Goal: Information Seeking & Learning: Learn about a topic

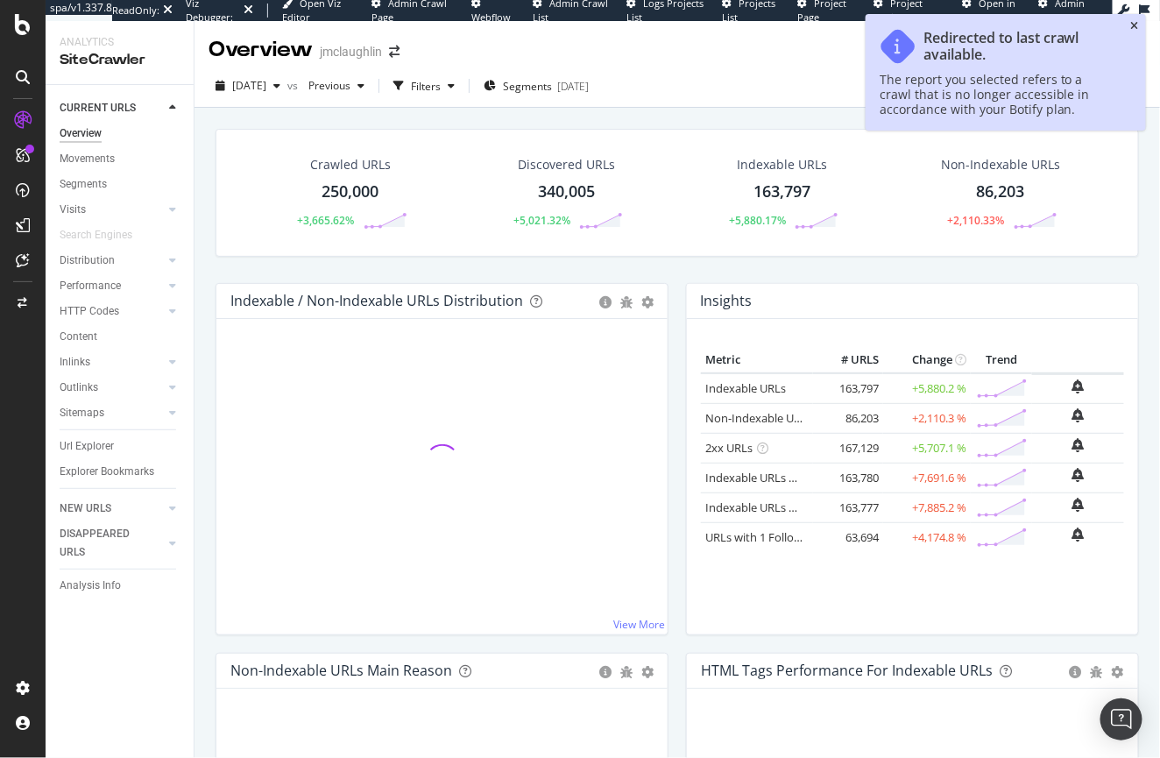
click at [1135, 21] on icon "close toast" at bounding box center [1135, 26] width 8 height 11
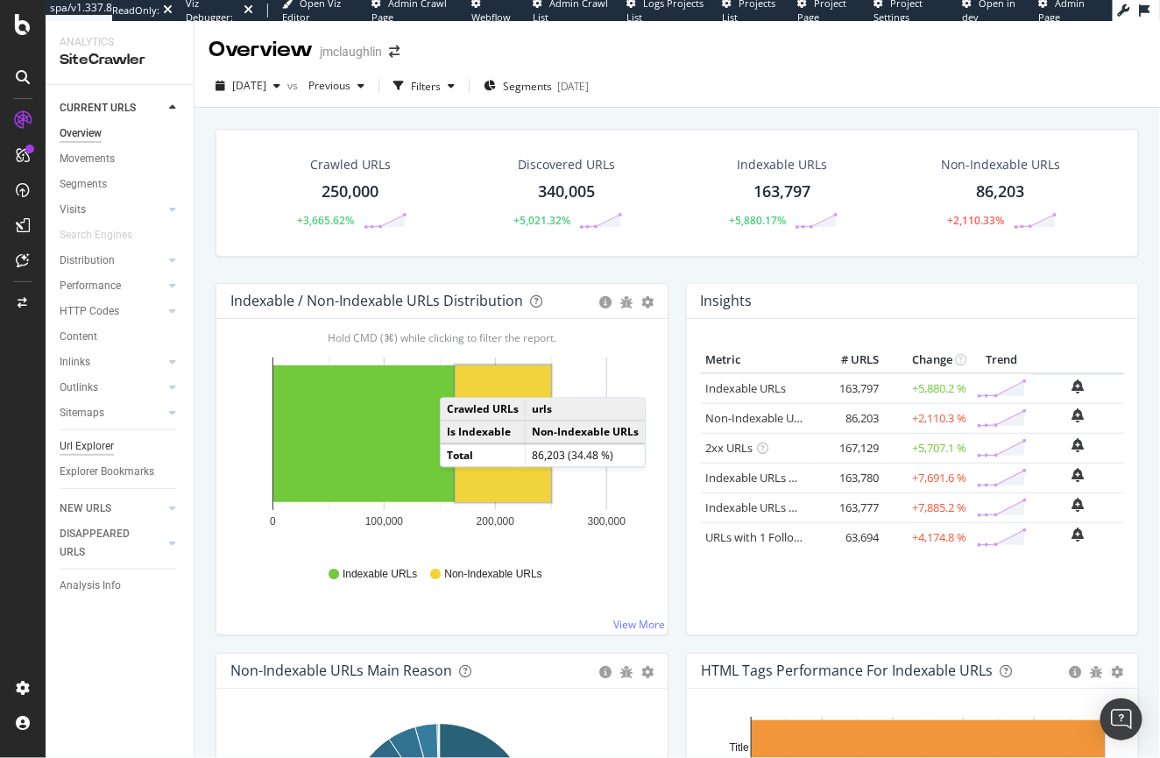
click at [84, 443] on div "Url Explorer" at bounding box center [87, 446] width 54 height 18
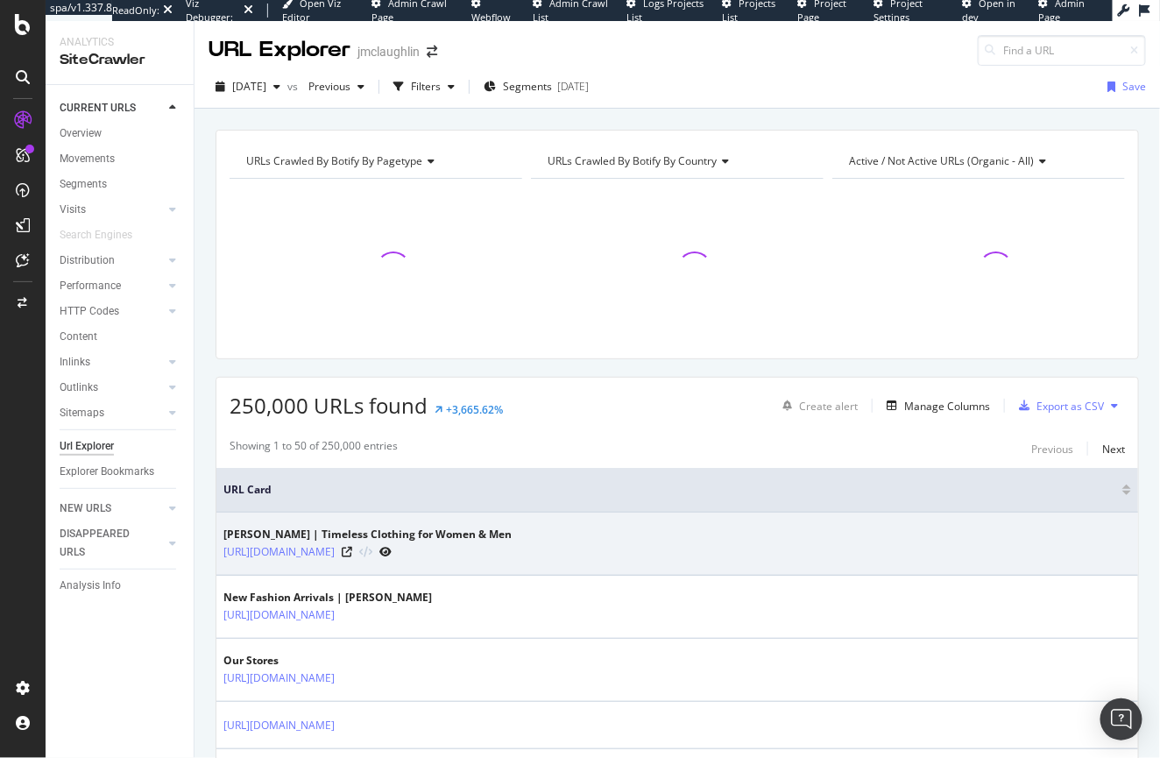
click at [392, 551] on icon at bounding box center [386, 552] width 12 height 11
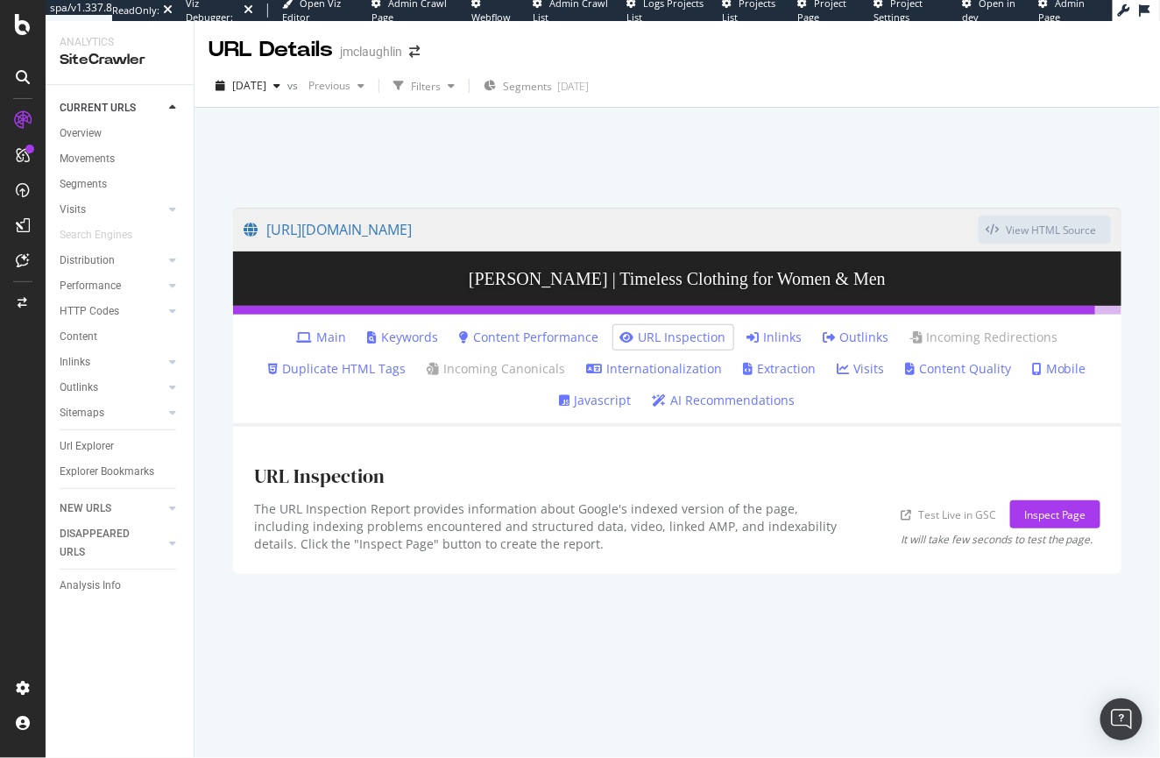
click at [629, 365] on link "Internationalization" at bounding box center [654, 369] width 136 height 18
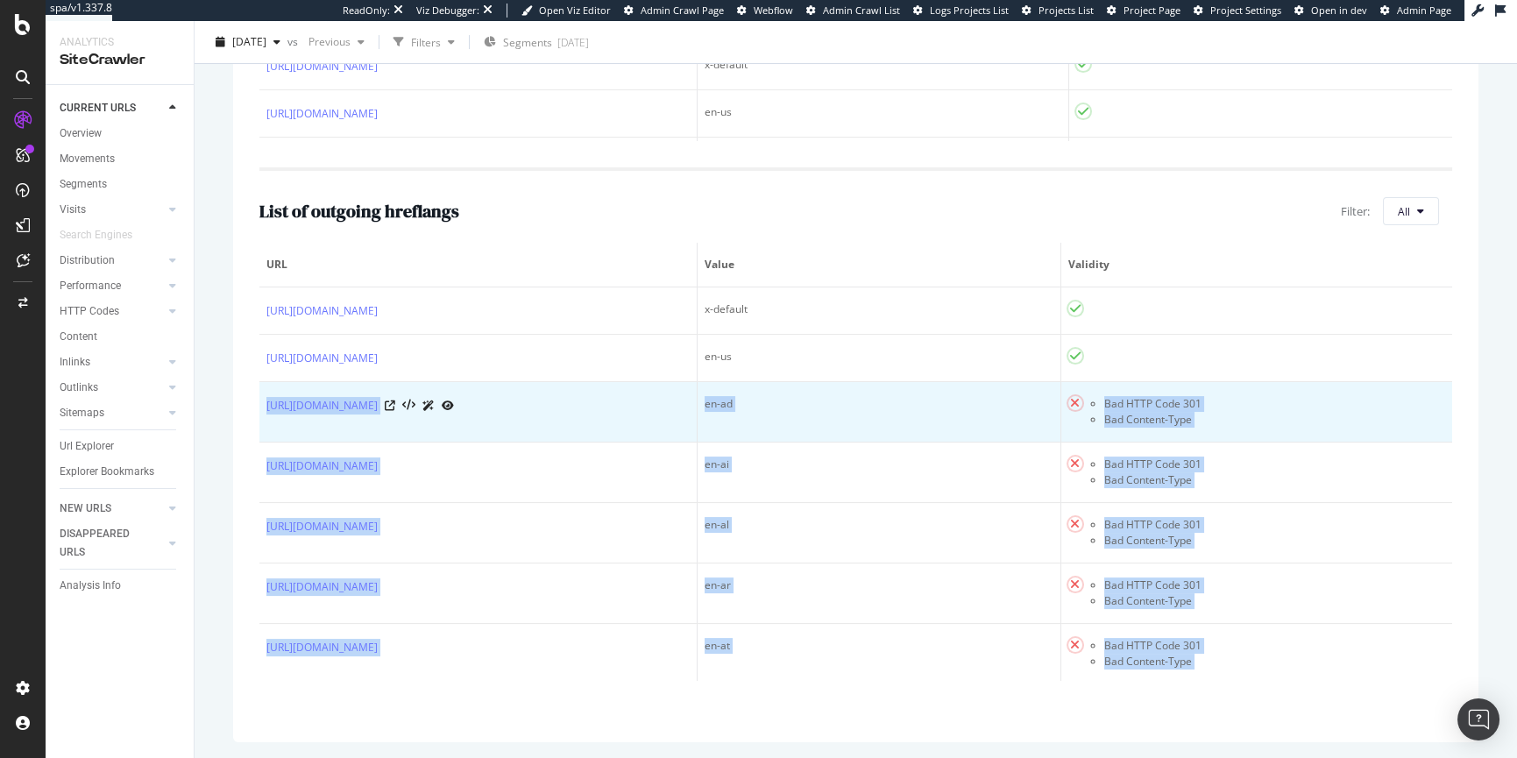
drag, startPoint x: 1064, startPoint y: 668, endPoint x: 260, endPoint y: 401, distance: 847.0
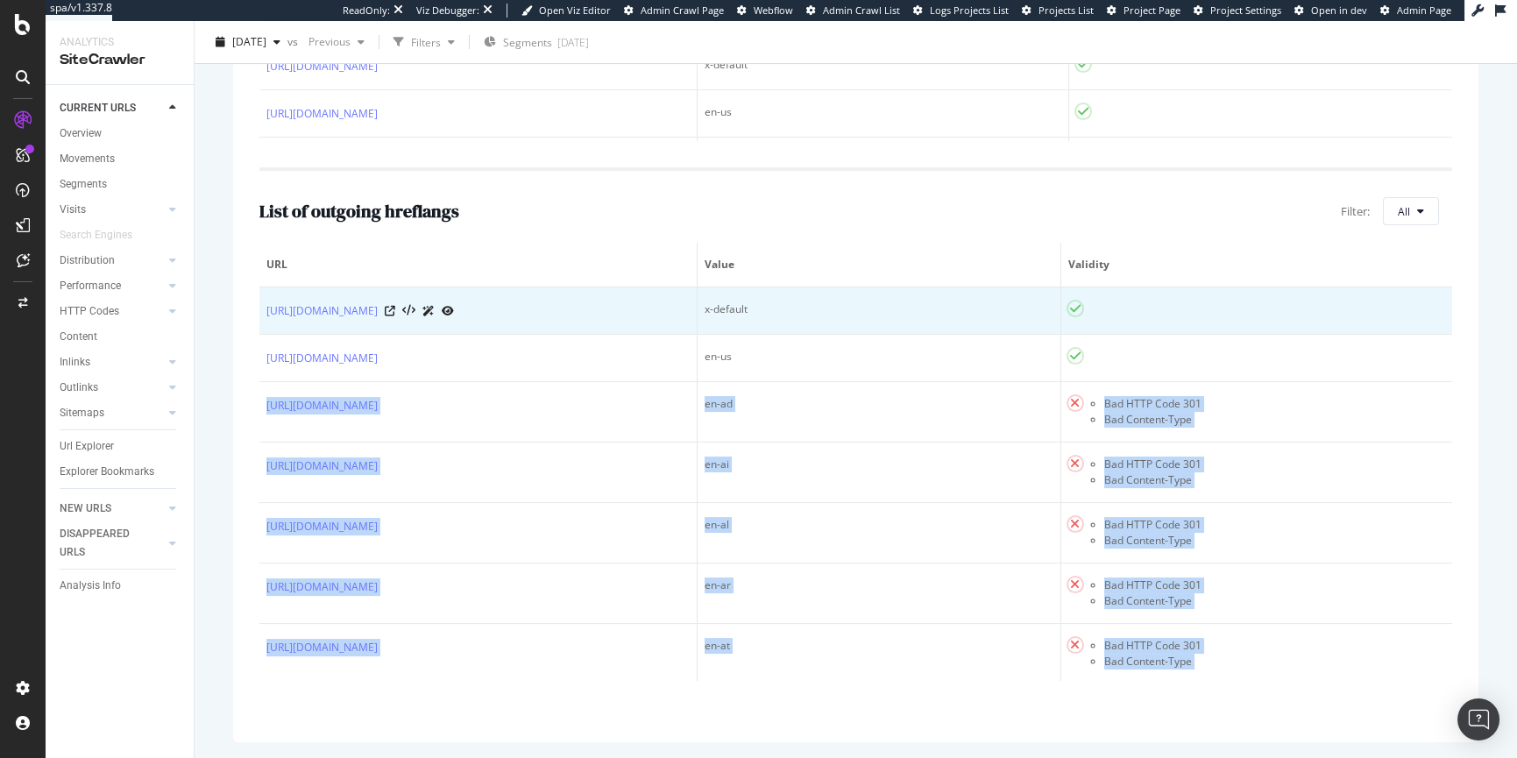
copy tbody "https://www.jmclaughlin.com/en-ad/ en-ad Bad HTTP Code 301 Bad Content-Type htt…"
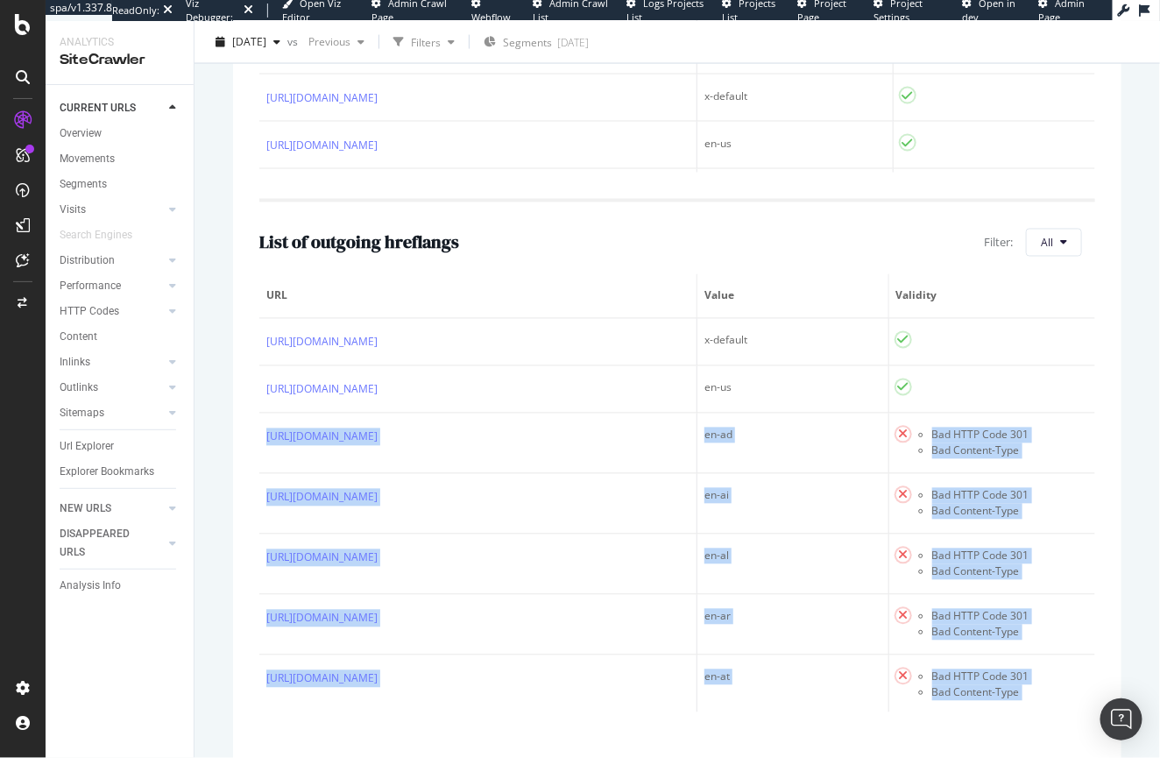
scroll to position [958, 0]
